Goal: Information Seeking & Learning: Learn about a topic

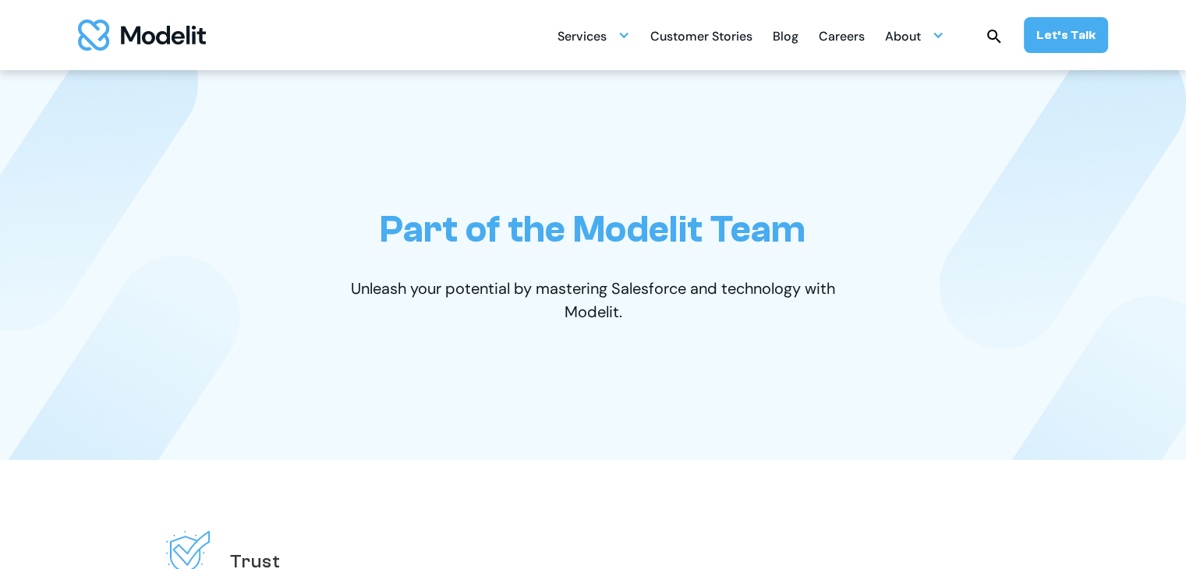
click at [845, 35] on div "Careers" at bounding box center [842, 38] width 46 height 30
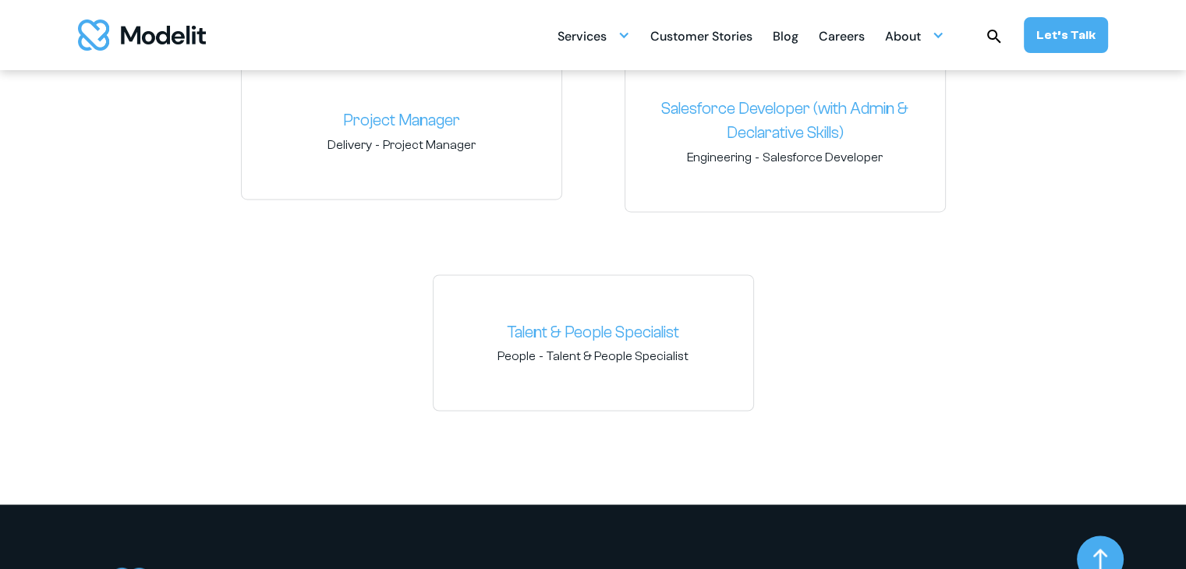
scroll to position [2340, 0]
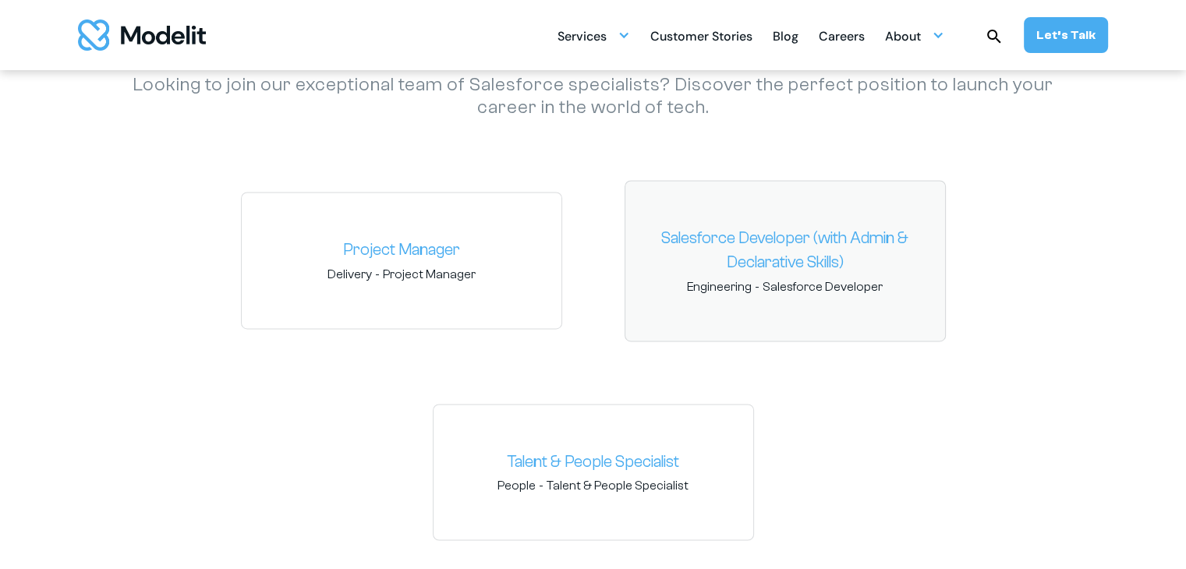
click at [821, 242] on link "Salesforce Developer (with Admin & Declarative Skills)" at bounding box center [785, 250] width 295 height 49
